Goal: Communication & Community: Connect with others

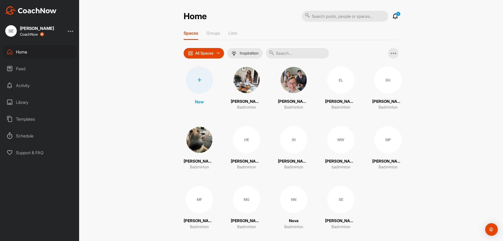
click at [197, 199] on div "MF" at bounding box center [199, 199] width 27 height 27
click at [200, 201] on div "MF" at bounding box center [199, 199] width 27 height 27
click at [234, 74] on img at bounding box center [246, 79] width 27 height 27
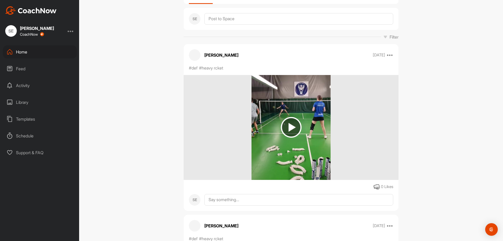
scroll to position [52, 0]
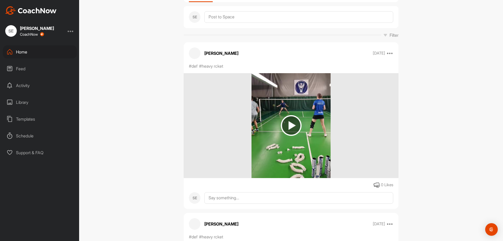
click at [288, 125] on img at bounding box center [291, 125] width 21 height 21
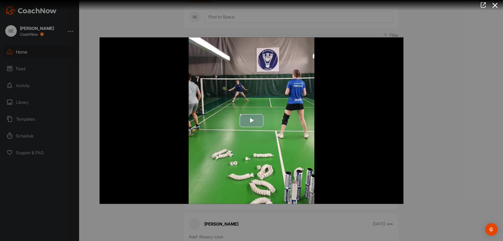
click at [251, 120] on span "Video Player" at bounding box center [251, 120] width 0 height 0
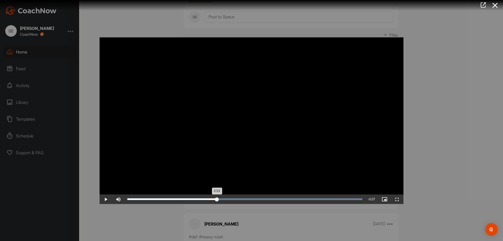
drag, startPoint x: 223, startPoint y: 200, endPoint x: 217, endPoint y: 203, distance: 7.3
click at [217, 203] on div "Loaded : 100.00% 0:03 0:03" at bounding box center [245, 198] width 240 height 9
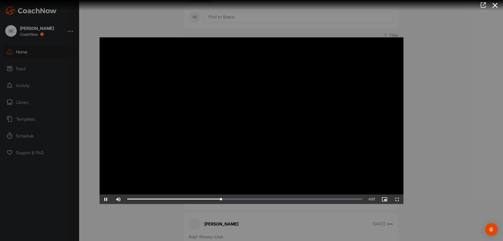
click at [216, 203] on div "Loaded : 100.00% 0:03 0:04" at bounding box center [245, 198] width 240 height 9
click at [106, 199] on span "Video Player" at bounding box center [105, 199] width 13 height 0
drag, startPoint x: 397, startPoint y: 200, endPoint x: 396, endPoint y: 232, distance: 31.9
click at [396, 199] on span "Video Player" at bounding box center [397, 199] width 13 height 0
click at [497, 7] on icon at bounding box center [495, 6] width 12 height 10
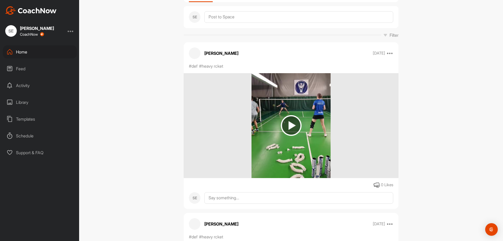
click at [383, 35] on icon at bounding box center [385, 35] width 4 height 4
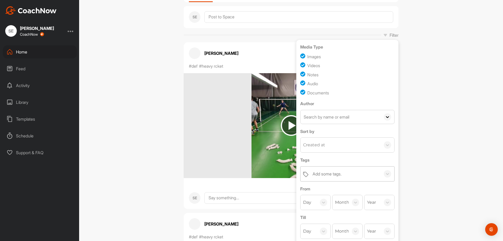
click at [325, 174] on div "Add some tags." at bounding box center [326, 173] width 29 height 6
click at [319, 200] on div "serveretur" at bounding box center [347, 200] width 94 height 10
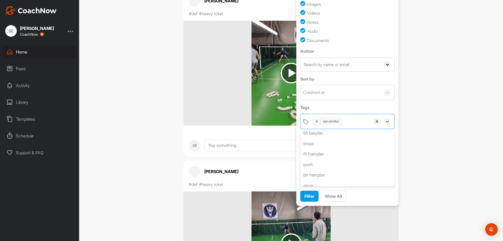
scroll to position [79, 0]
click at [304, 196] on span "Filter" at bounding box center [309, 195] width 10 height 5
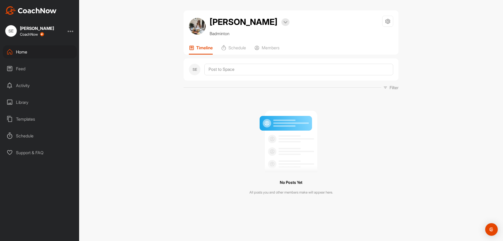
click at [395, 89] on p "Filter" at bounding box center [393, 87] width 9 height 6
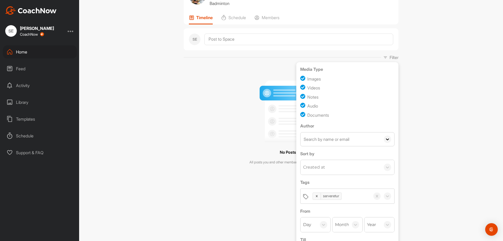
scroll to position [70, 0]
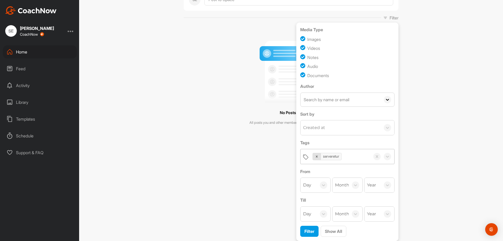
click at [315, 156] on icon at bounding box center [317, 156] width 4 height 4
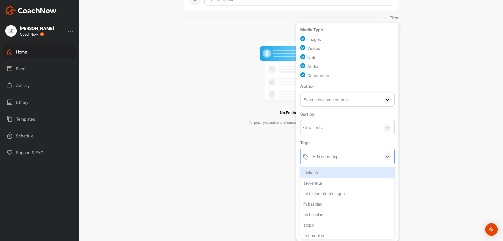
click at [365, 157] on div "Add some tags." at bounding box center [345, 156] width 71 height 15
click at [320, 171] on div "tänkapå" at bounding box center [347, 172] width 94 height 10
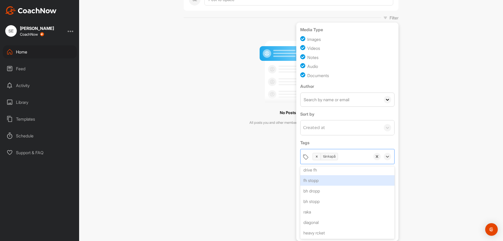
scroll to position [411, 0]
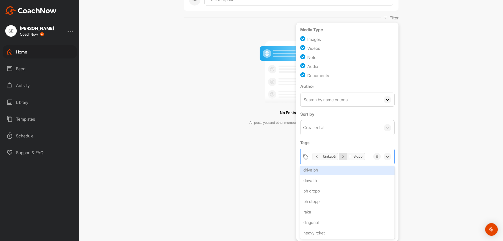
click at [342, 155] on icon at bounding box center [343, 156] width 2 height 2
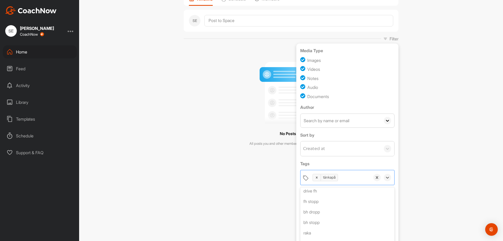
scroll to position [70, 0]
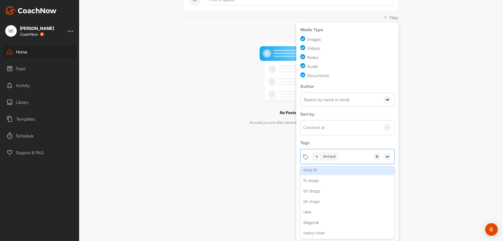
click at [386, 157] on icon at bounding box center [387, 156] width 5 height 5
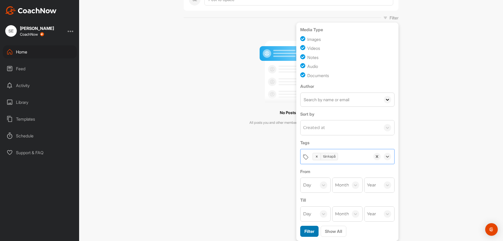
click at [307, 231] on span "Filter" at bounding box center [309, 230] width 10 height 5
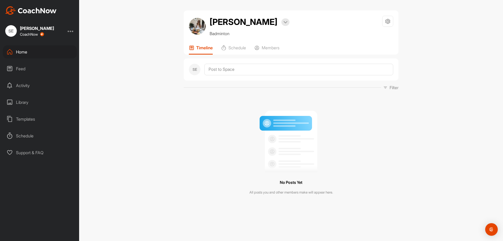
click at [393, 88] on p "Filter" at bounding box center [393, 87] width 9 height 6
click at [315, 225] on icon at bounding box center [317, 226] width 4 height 4
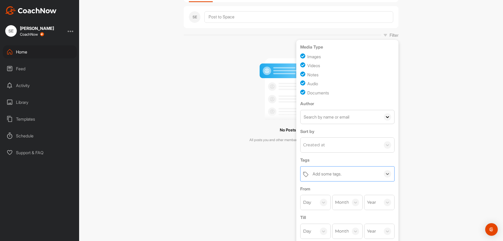
scroll to position [70, 0]
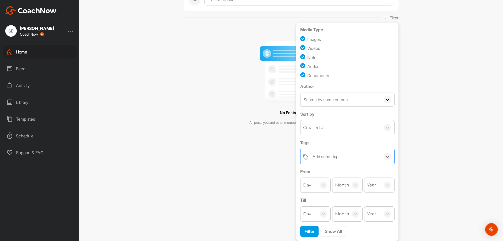
click at [341, 156] on div "Add some tags." at bounding box center [345, 156] width 71 height 15
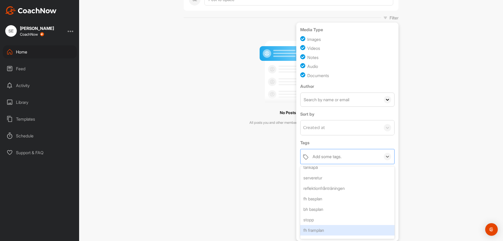
scroll to position [0, 0]
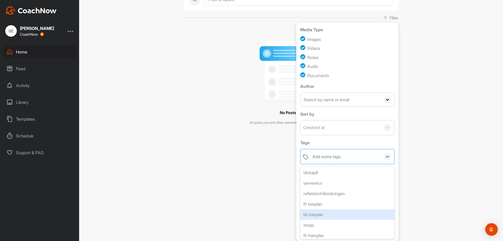
drag, startPoint x: 314, startPoint y: 215, endPoint x: 318, endPoint y: 216, distance: 4.1
click at [314, 215] on div "bh basplan" at bounding box center [347, 214] width 94 height 10
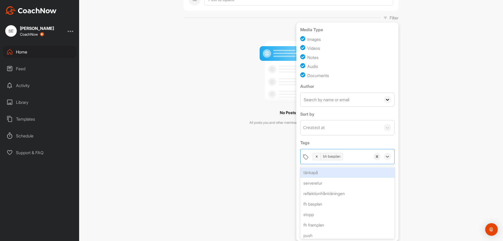
drag, startPoint x: 386, startPoint y: 157, endPoint x: 388, endPoint y: 160, distance: 3.1
click at [387, 157] on icon at bounding box center [387, 156] width 5 height 5
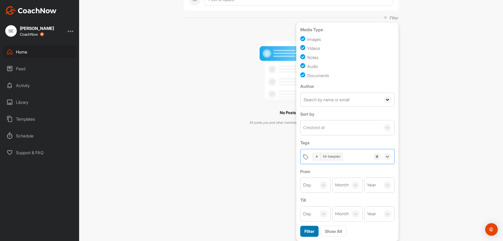
click at [304, 229] on span "Filter" at bounding box center [309, 230] width 10 height 5
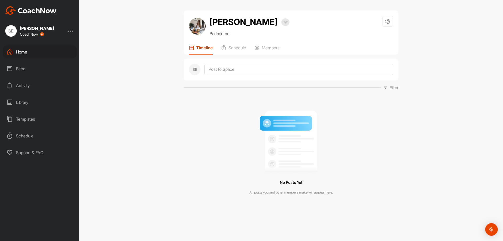
click at [200, 48] on p "Timeline" at bounding box center [204, 47] width 16 height 5
click at [18, 51] on div "Home" at bounding box center [40, 51] width 74 height 13
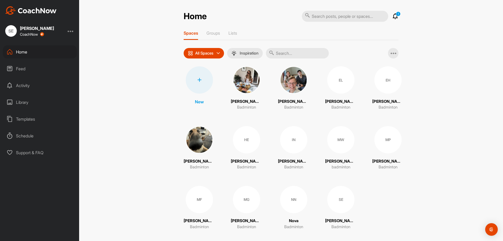
click at [196, 148] on img at bounding box center [199, 139] width 27 height 27
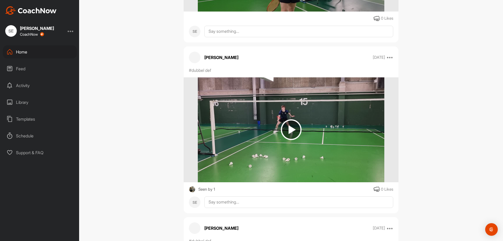
scroll to position [236, 0]
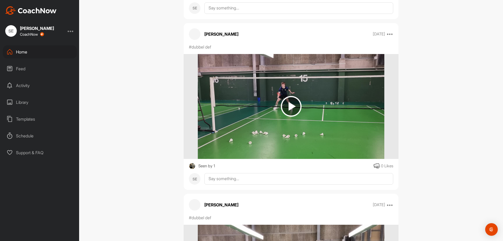
click at [294, 110] on img at bounding box center [291, 106] width 21 height 21
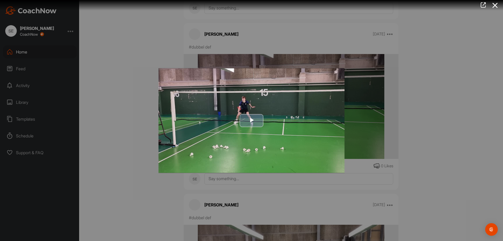
click at [251, 120] on span "Video Player" at bounding box center [251, 120] width 0 height 0
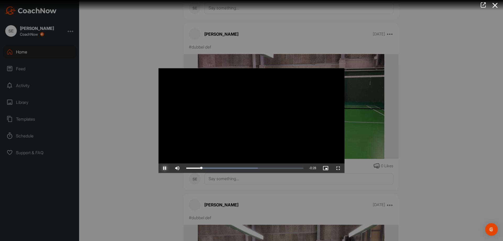
click at [165, 168] on span "Video Player" at bounding box center [164, 168] width 13 height 0
drag, startPoint x: 495, startPoint y: 6, endPoint x: 487, endPoint y: 11, distance: 9.7
click at [494, 7] on icon at bounding box center [495, 6] width 12 height 10
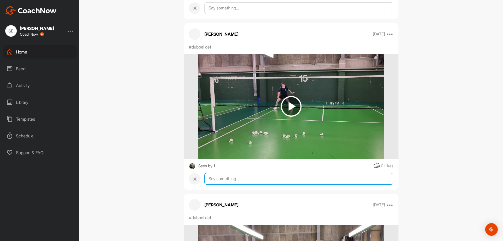
click at [228, 179] on textarea at bounding box center [298, 179] width 189 height 12
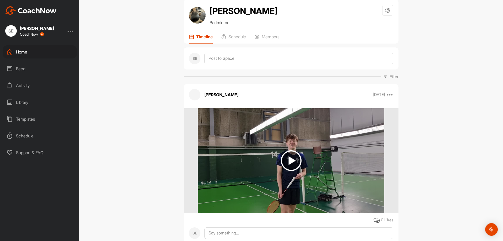
scroll to position [0, 0]
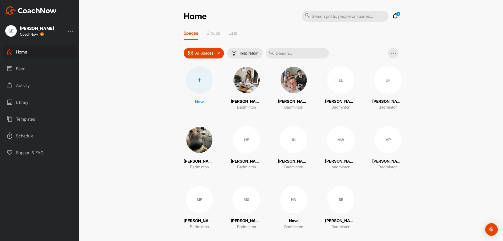
click at [213, 29] on div "Home 1 Notifications Invitations [DATE] MF [PERSON_NAME] joined space 4 m • [PE…" at bounding box center [290, 122] width 215 height 224
click at [213, 36] on div "Groups" at bounding box center [213, 34] width 14 height 9
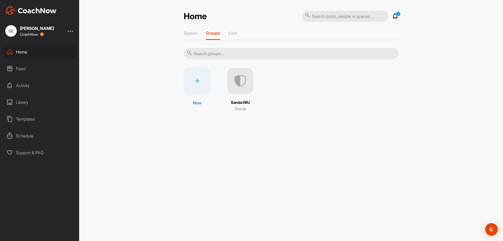
click at [245, 83] on img at bounding box center [239, 80] width 27 height 27
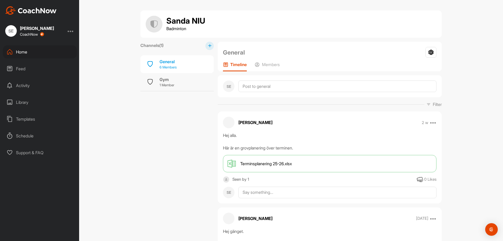
click at [168, 64] on div "General" at bounding box center [167, 61] width 17 height 6
click at [208, 45] on icon at bounding box center [209, 45] width 3 height 3
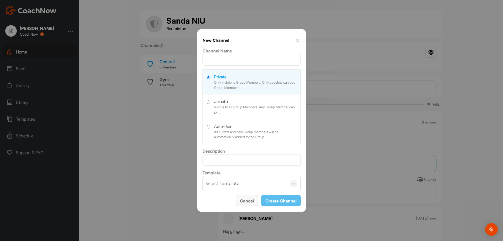
click at [247, 201] on button "Cancel" at bounding box center [247, 200] width 22 height 11
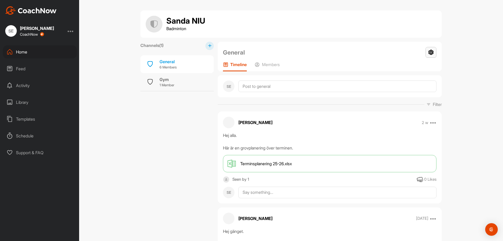
click at [428, 52] on icon at bounding box center [430, 52] width 11 height 11
click at [268, 64] on p "Members" at bounding box center [271, 64] width 18 height 5
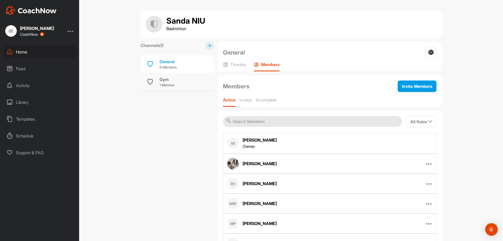
click at [265, 123] on input "text" at bounding box center [312, 121] width 179 height 11
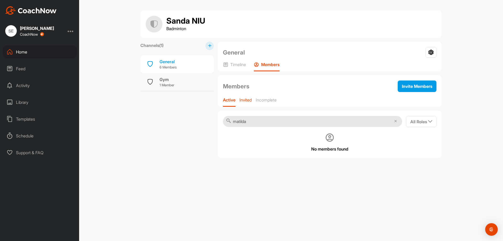
type input "matilda"
click at [248, 100] on p "Invited" at bounding box center [245, 99] width 12 height 5
click at [267, 98] on p "Incomplete" at bounding box center [266, 99] width 21 height 5
click at [411, 86] on span "Invite Members" at bounding box center [417, 85] width 30 height 5
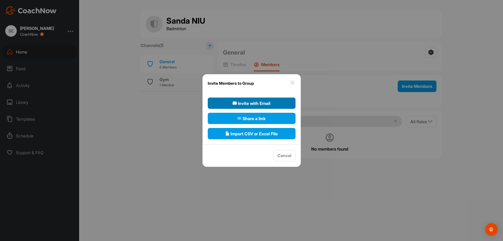
click at [262, 104] on span "Invite with Email" at bounding box center [251, 103] width 38 height 6
select select"] "player"
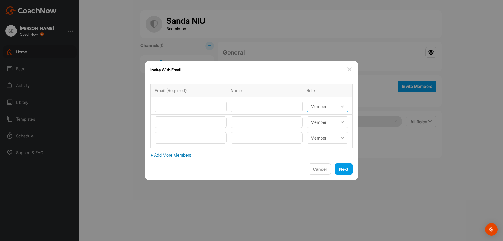
click at [319, 108] on select"] "Coach/Admin Member Viewer" at bounding box center [327, 107] width 42 height 12
click at [195, 109] on input"] "email" at bounding box center [190, 107] width 72 height 12
type input"] "[EMAIL_ADDRESS][DOMAIN_NAME]"
click at [254, 105] on input"] "text" at bounding box center [266, 107] width 72 height 12
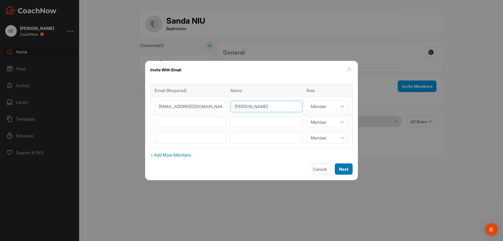
type input"] "[PERSON_NAME]"
click at [342, 168] on span "Next" at bounding box center [343, 168] width 9 height 5
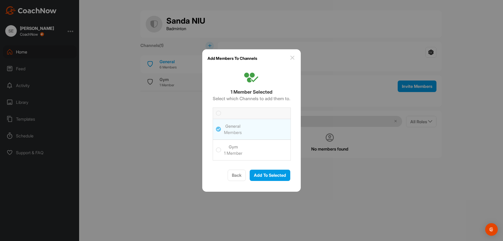
click at [216, 149] on icon at bounding box center [218, 149] width 5 height 5
click at [216, 147] on input "checkbox" at bounding box center [216, 147] width 0 height 0
click at [216, 149] on icon at bounding box center [218, 149] width 5 height 5
click at [216, 147] on input "checkbox" at bounding box center [216, 147] width 0 height 0
click at [275, 175] on span "Add To Selected" at bounding box center [270, 174] width 32 height 5
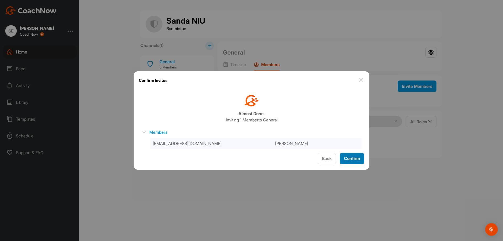
click at [356, 158] on span "Confirm" at bounding box center [352, 157] width 16 height 5
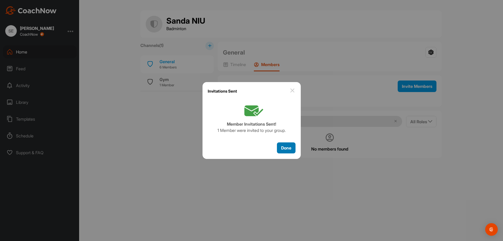
click at [286, 150] on span "Done" at bounding box center [286, 147] width 10 height 5
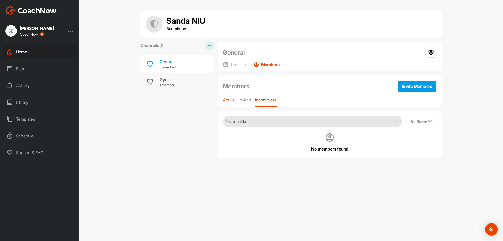
click at [230, 101] on p "Active" at bounding box center [229, 99] width 12 height 5
click at [246, 104] on div "Invited" at bounding box center [245, 101] width 12 height 9
click at [431, 53] on icon at bounding box center [430, 52] width 11 height 11
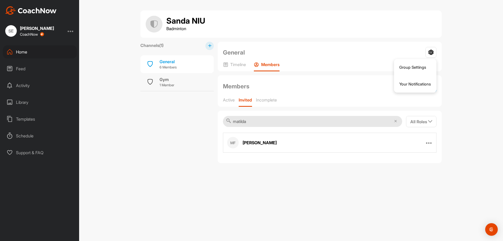
drag, startPoint x: 125, startPoint y: 73, endPoint x: 122, endPoint y: 71, distance: 3.5
click at [125, 73] on div "Sanda NIU Badminton Channels ( 1 ) General 6 Members Gym 1 Member General Group…" at bounding box center [291, 120] width 424 height 241
click at [23, 53] on div "Home" at bounding box center [40, 51] width 74 height 13
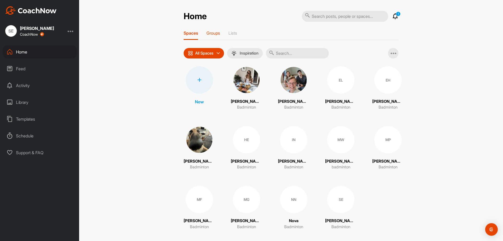
click at [211, 32] on p "Groups" at bounding box center [213, 32] width 14 height 5
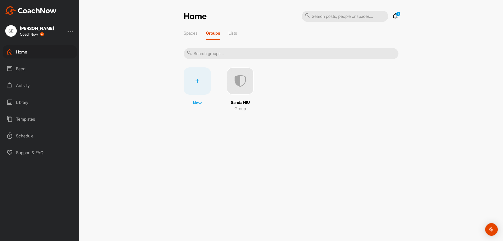
click at [248, 86] on img at bounding box center [239, 80] width 27 height 27
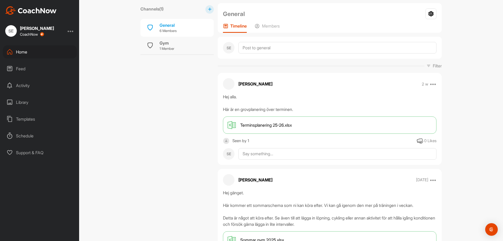
scroll to position [52, 0]
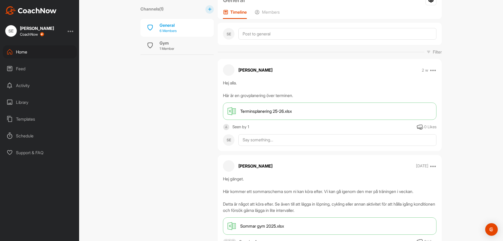
click at [159, 27] on div "General" at bounding box center [167, 25] width 17 height 6
click at [167, 31] on p "6 Members" at bounding box center [167, 30] width 17 height 5
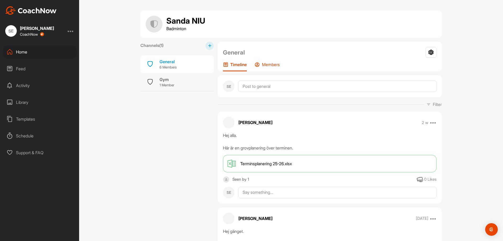
click at [273, 66] on p "Members" at bounding box center [271, 64] width 18 height 5
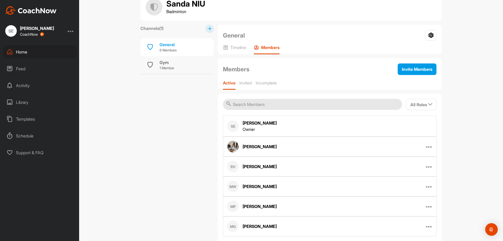
scroll to position [26, 0]
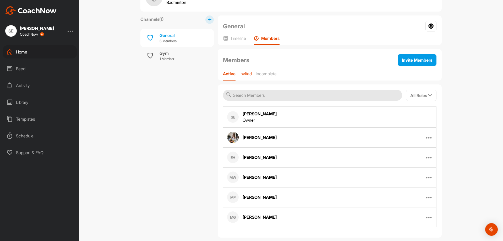
click at [242, 77] on div "Invited" at bounding box center [245, 75] width 12 height 9
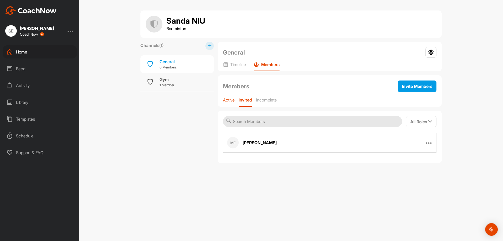
click at [229, 100] on p "Active" at bounding box center [229, 99] width 12 height 5
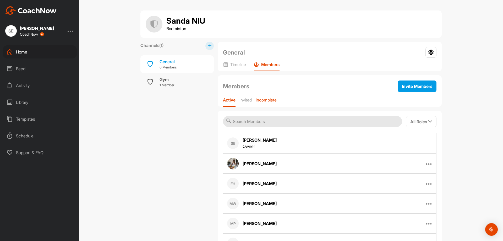
click at [263, 102] on p "Incomplete" at bounding box center [265, 99] width 21 height 5
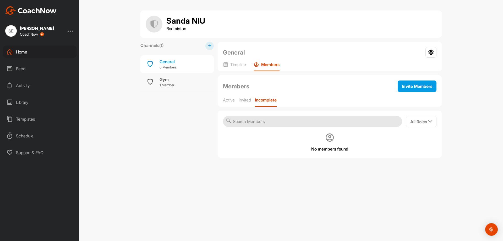
click at [248, 122] on input "text" at bounding box center [312, 121] width 179 height 11
type input "matilda"
click at [248, 94] on div "Members Invite Members Active Invited Incomplete" at bounding box center [330, 90] width 224 height 31
click at [245, 103] on div "Invited" at bounding box center [244, 101] width 12 height 9
click at [253, 123] on input "matilda" at bounding box center [312, 121] width 179 height 11
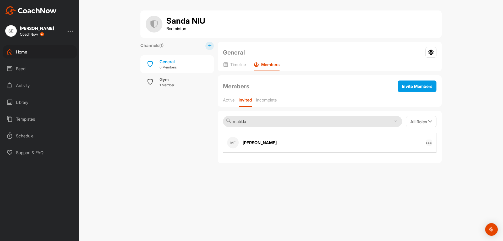
click at [430, 142] on icon at bounding box center [429, 142] width 6 height 6
click at [301, 142] on div "MF [PERSON_NAME] Resend Invitation Edit Member Remove From Group" at bounding box center [329, 142] width 213 height 20
click at [394, 121] on icon at bounding box center [395, 121] width 3 height 3
